Goal: Check status: Check status

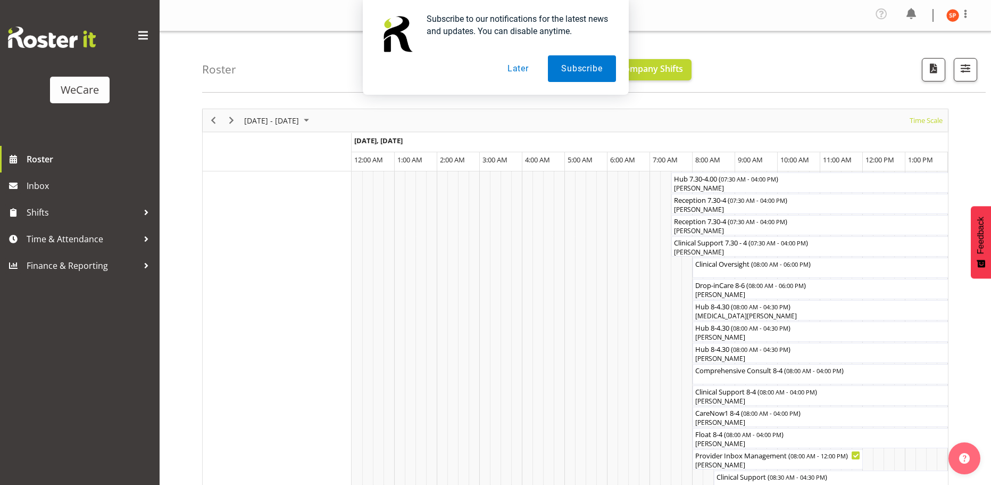
scroll to position [0, 4086]
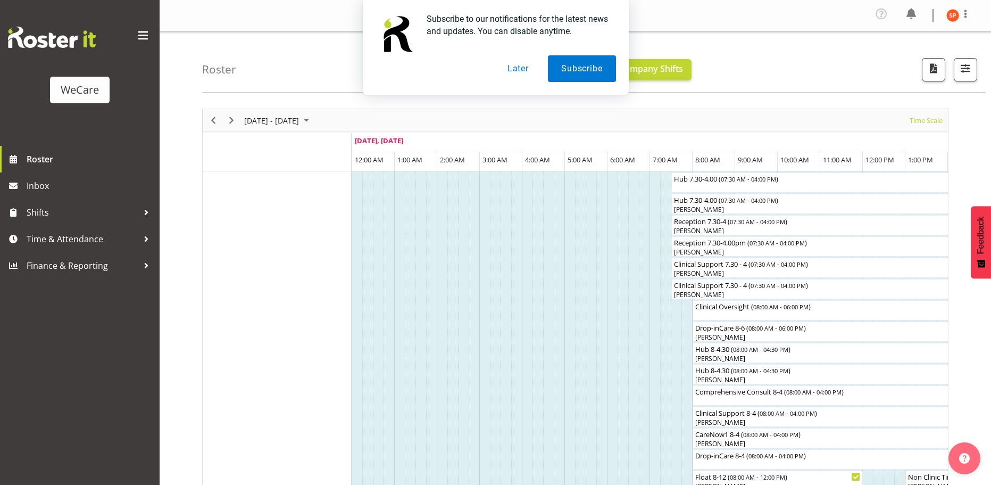
click at [973, 68] on div "Subscribe to our notifications for the latest news and updates. You can disable…" at bounding box center [495, 47] width 991 height 95
drag, startPoint x: 526, startPoint y: 70, endPoint x: 985, endPoint y: 51, distance: 459.6
click at [528, 70] on button "Later" at bounding box center [518, 68] width 48 height 27
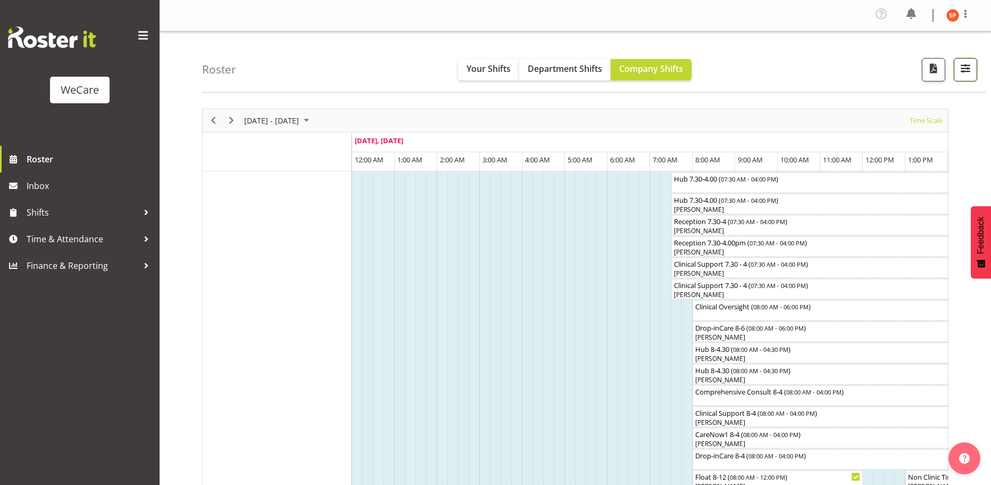
click at [963, 72] on span "button" at bounding box center [966, 68] width 14 height 14
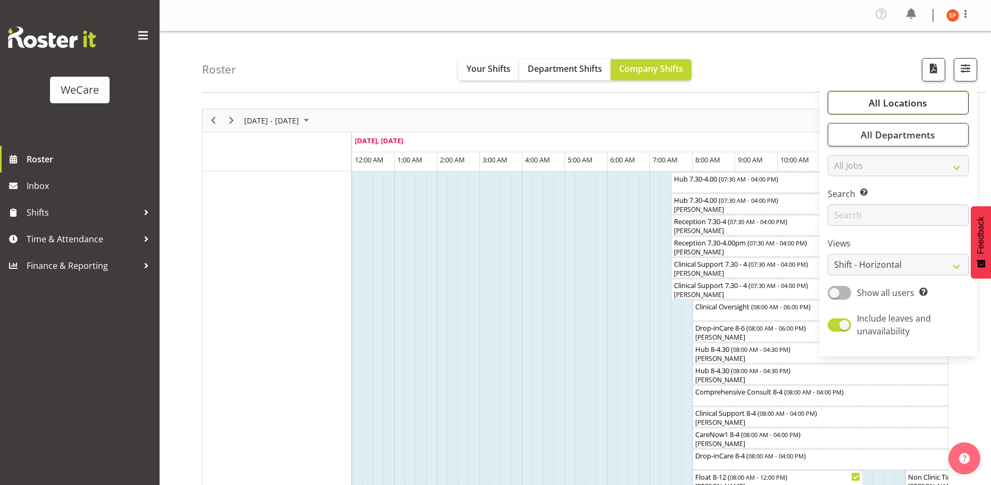
click at [907, 105] on span "All Locations" at bounding box center [898, 102] width 59 height 13
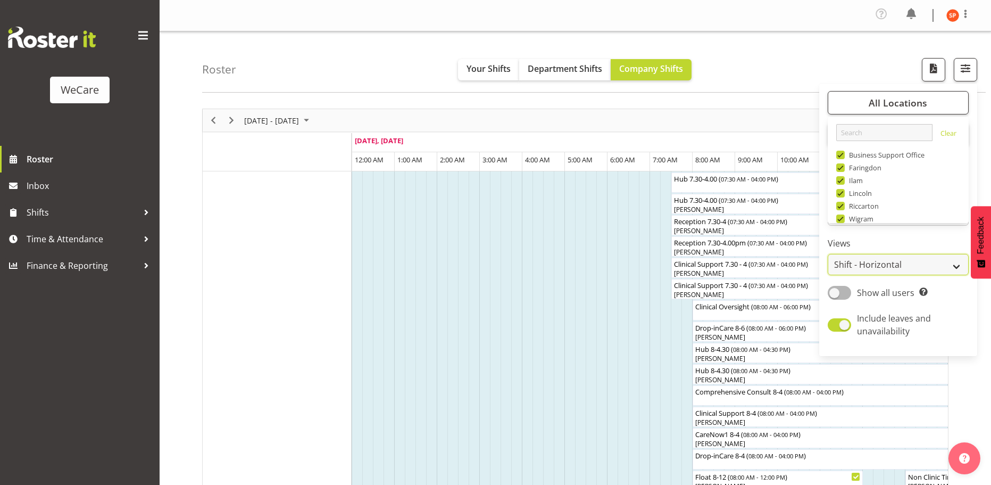
click at [894, 265] on select "Staff Role Shift - Horizontal Shift - Vertical Staff - Location" at bounding box center [898, 264] width 141 height 21
select select "location"
click at [828, 254] on select "Staff Role Shift - Horizontal Shift - Vertical Staff - Location" at bounding box center [898, 264] width 141 height 21
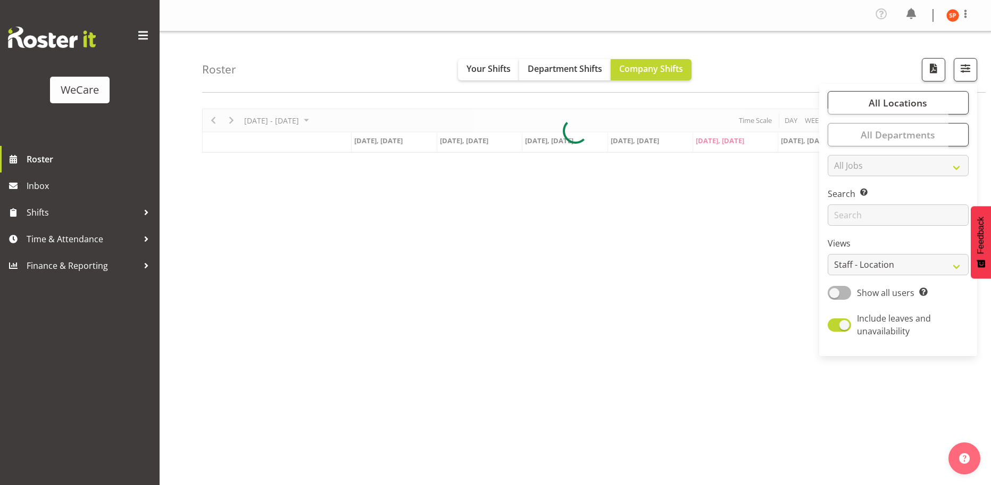
click at [767, 76] on div "Roster Your Shifts Department Shifts Company Shifts All Locations Clear Busines…" at bounding box center [594, 61] width 784 height 61
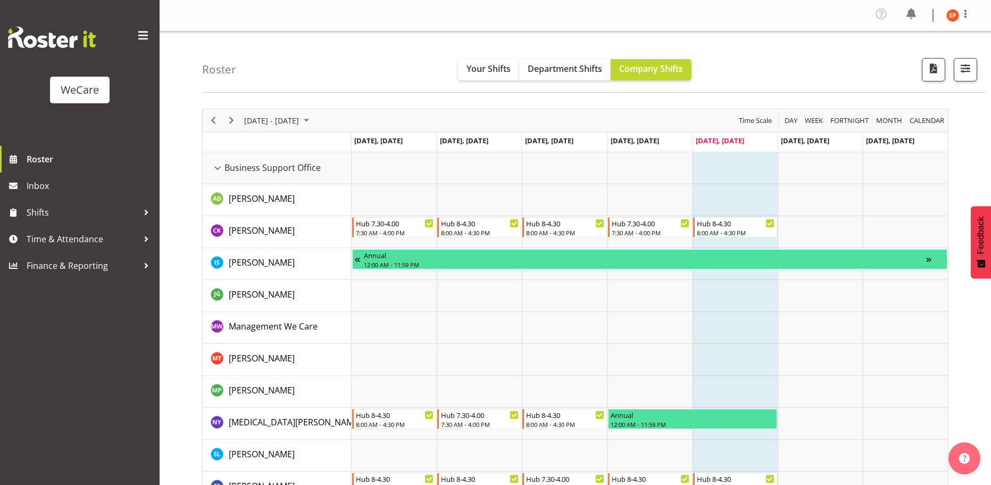
click at [418, 64] on div "Roster Your Shifts Department Shifts Company Shifts All Locations Clear Busines…" at bounding box center [594, 61] width 784 height 61
click at [220, 173] on div "Business Support Office resource" at bounding box center [218, 168] width 14 height 14
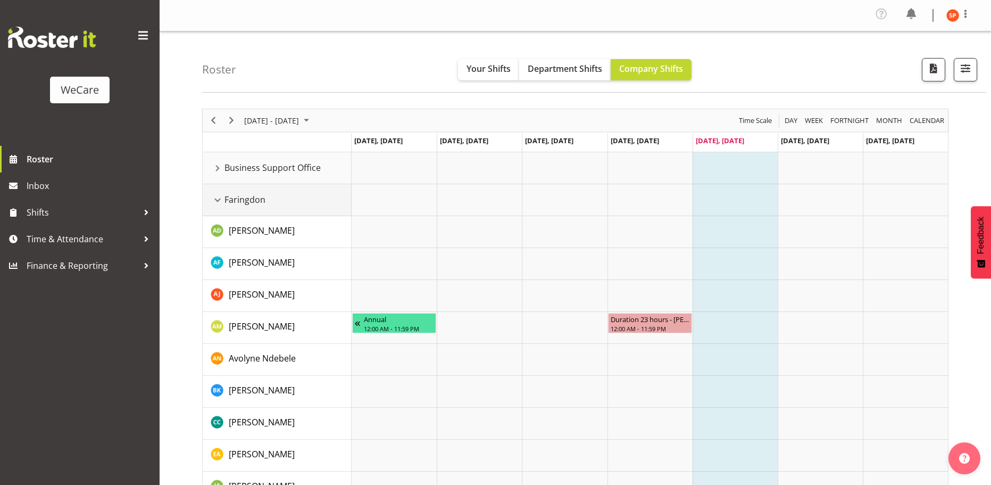
click at [217, 199] on div "Faringdon resource" at bounding box center [218, 200] width 14 height 14
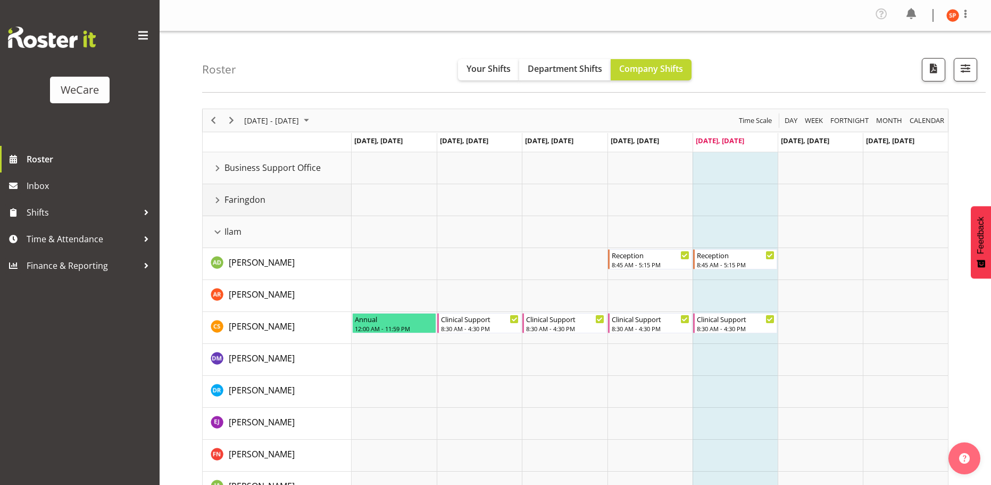
click at [221, 201] on div "Faringdon resource" at bounding box center [218, 200] width 14 height 14
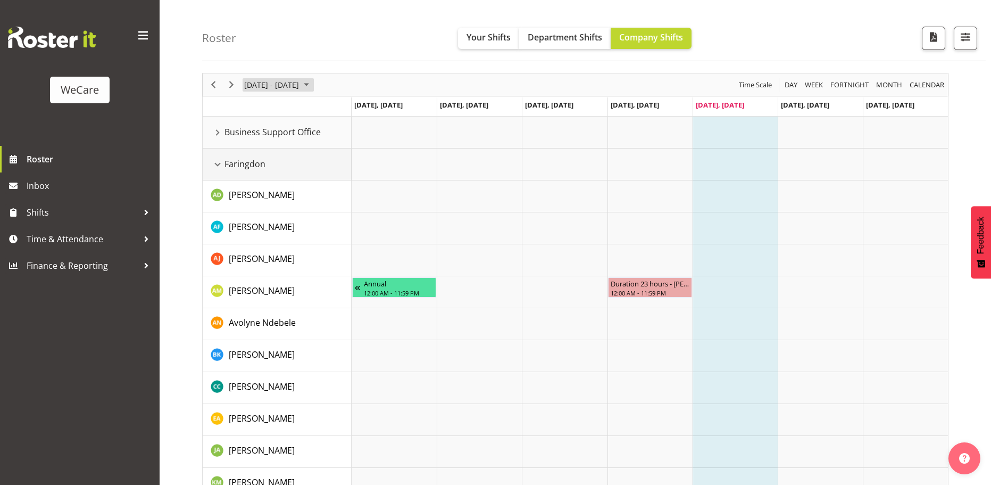
scroll to position [53, 0]
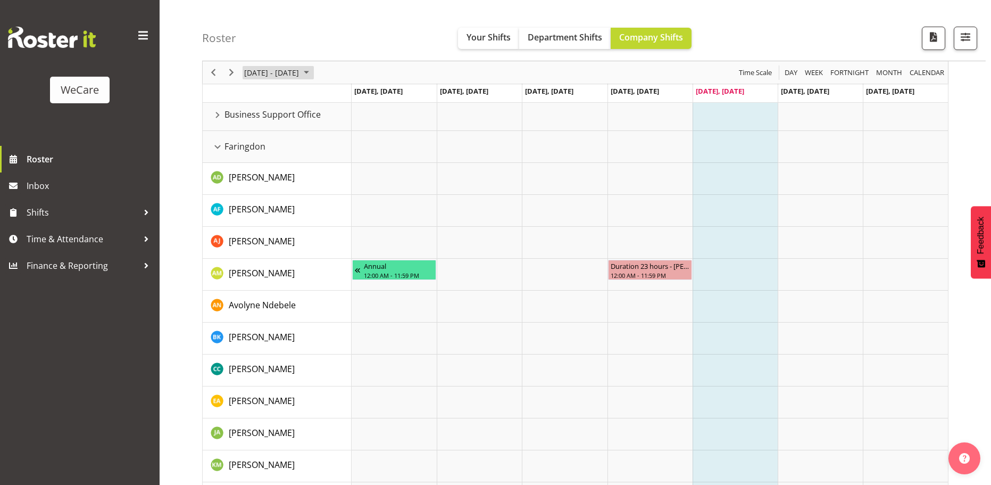
click at [273, 72] on span "[DATE] - [DATE]" at bounding box center [271, 72] width 57 height 13
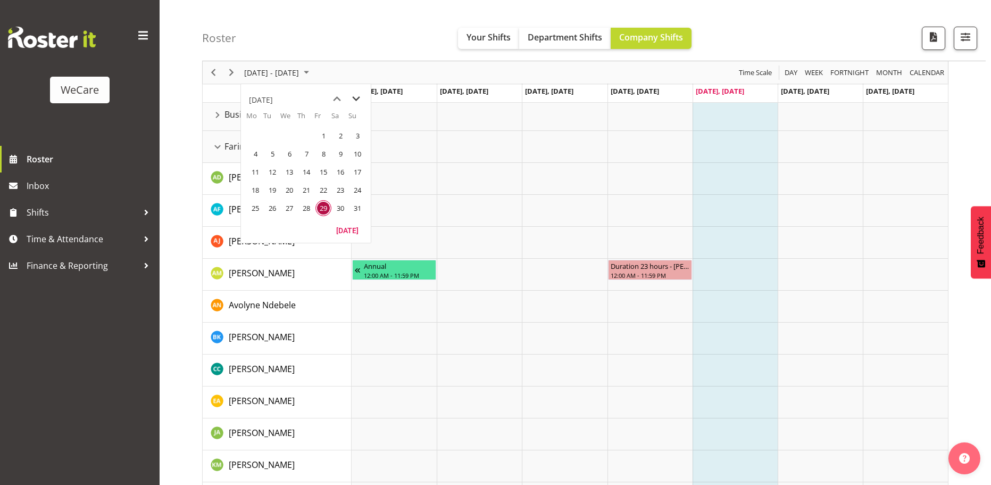
click at [356, 103] on span "next month" at bounding box center [356, 98] width 19 height 19
click at [255, 156] on span "8" at bounding box center [255, 154] width 16 height 16
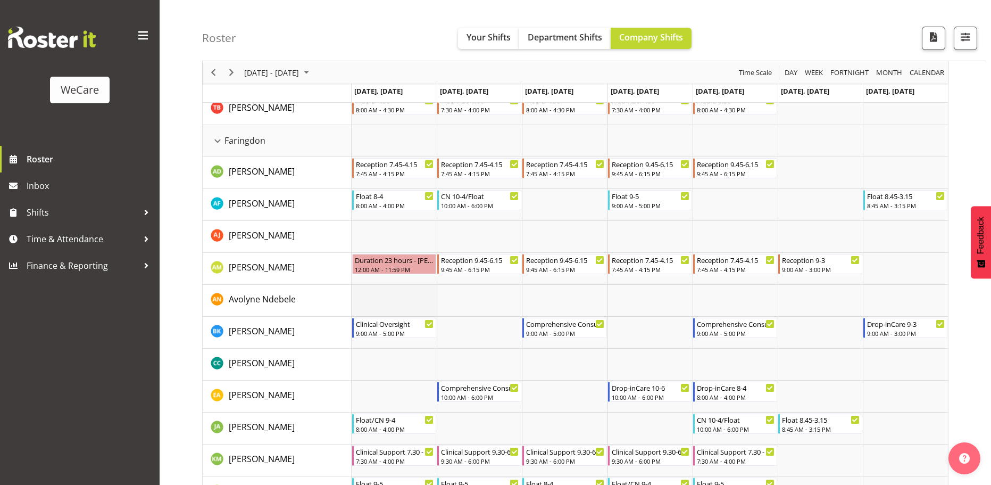
scroll to position [426, 0]
